Goal: Transaction & Acquisition: Purchase product/service

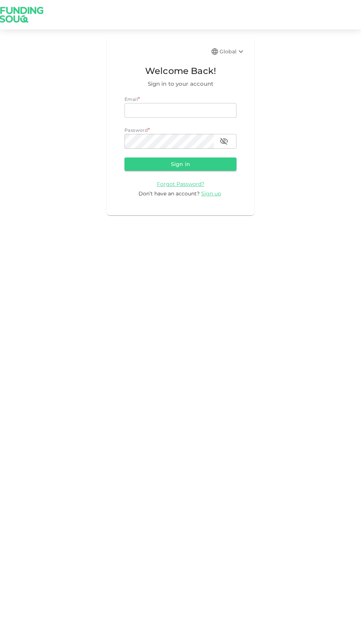
click at [147, 111] on input "email" at bounding box center [180, 110] width 112 height 15
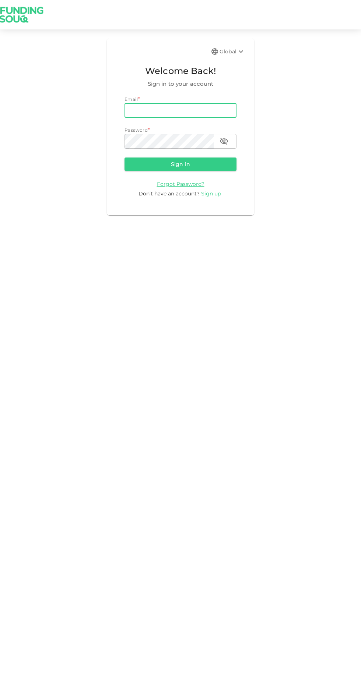
type input "[PERSON_NAME][EMAIL_ADDRESS][PERSON_NAME][PERSON_NAME][DOMAIN_NAME]"
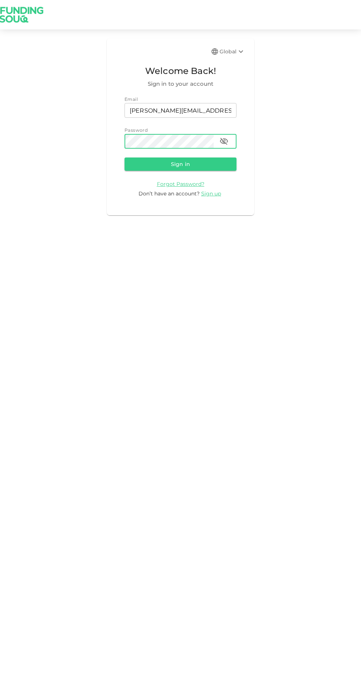
click at [158, 167] on button "Sign in" at bounding box center [180, 164] width 112 height 13
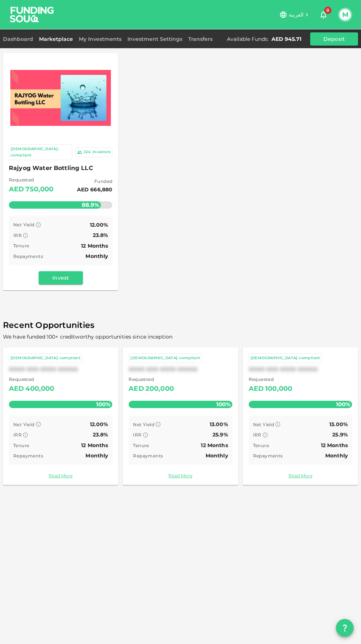
click at [95, 42] on div "My Investments" at bounding box center [100, 39] width 49 height 9
click at [104, 38] on link "My Investments" at bounding box center [100, 39] width 49 height 7
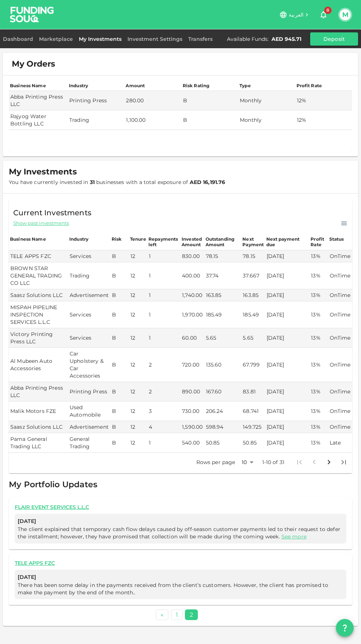
click at [244, 461] on body "العربية 8 M Dashboard Marketplace My Investments Investment Settings Transfers …" at bounding box center [180, 322] width 361 height 644
click at [246, 500] on li "50" at bounding box center [247, 499] width 22 height 13
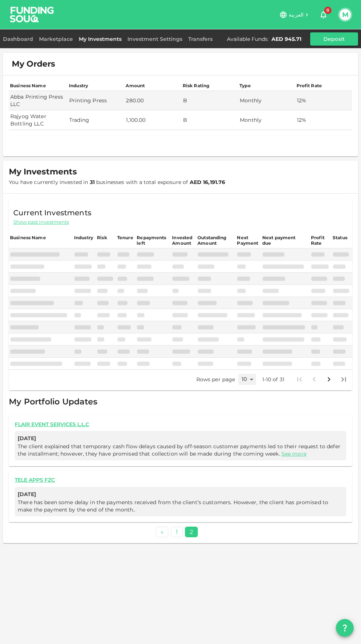
type input "50"
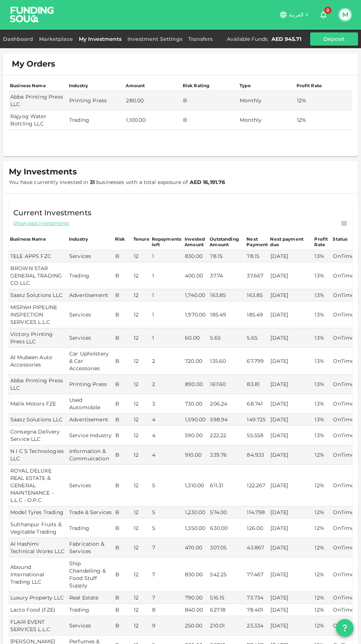
click at [53, 42] on link "Marketplace" at bounding box center [56, 39] width 40 height 7
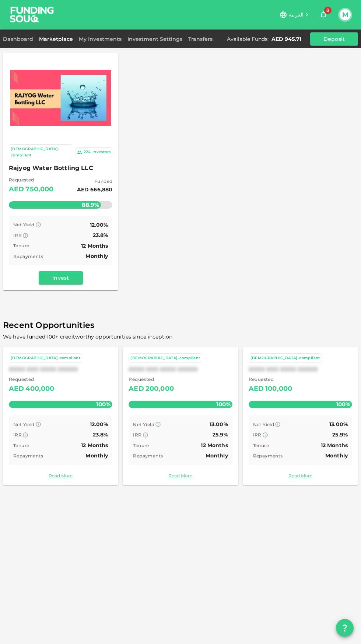
click at [58, 271] on button "Invest" at bounding box center [61, 277] width 44 height 13
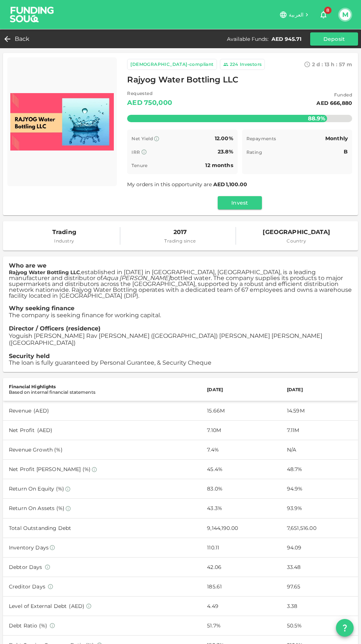
click at [239, 203] on button "Invest" at bounding box center [240, 202] width 44 height 13
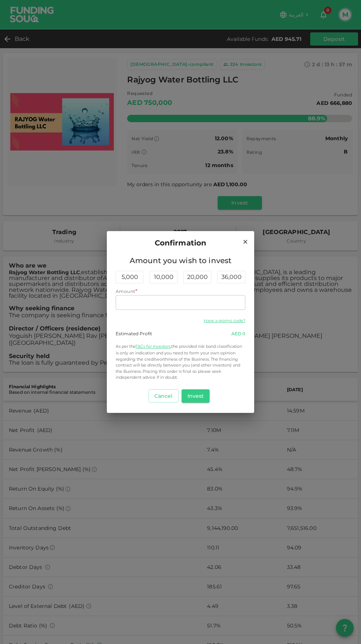
click at [139, 301] on input "Amount" at bounding box center [181, 302] width 130 height 15
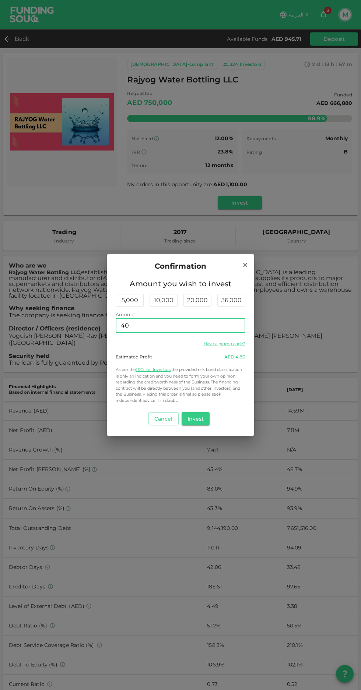
type input "400"
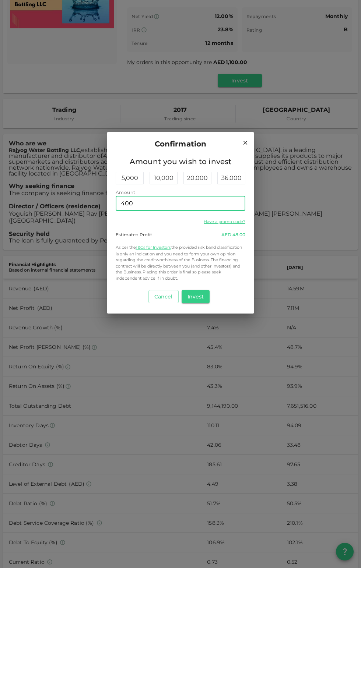
click at [194, 419] on button "Invest" at bounding box center [196, 418] width 28 height 13
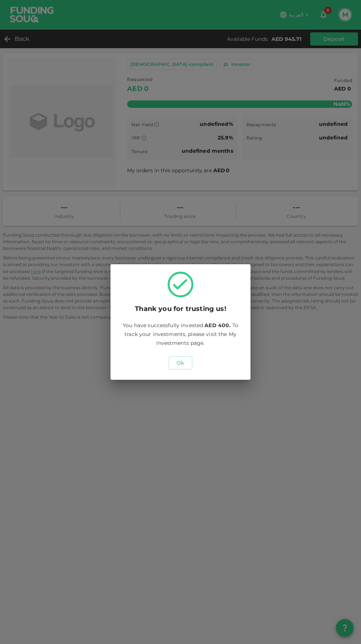
click at [178, 363] on button "Ok" at bounding box center [181, 362] width 24 height 13
